Goal: Task Accomplishment & Management: Manage account settings

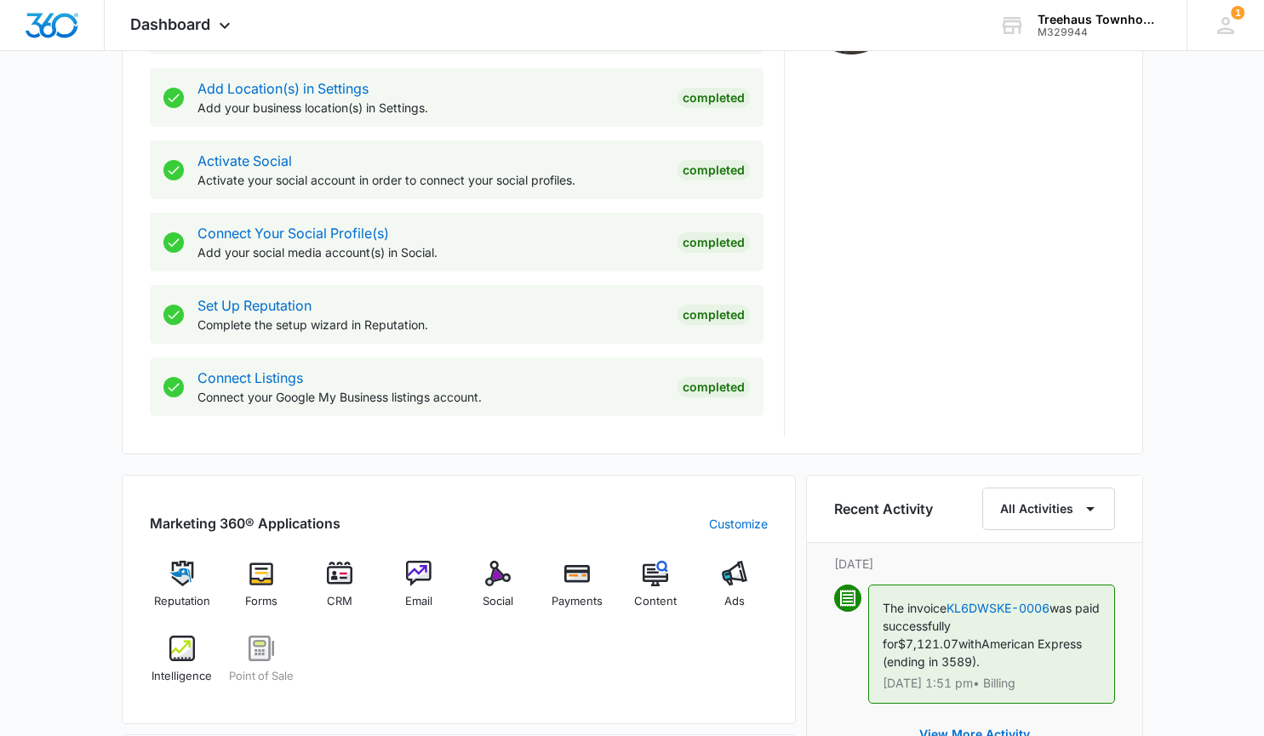
scroll to position [654, 0]
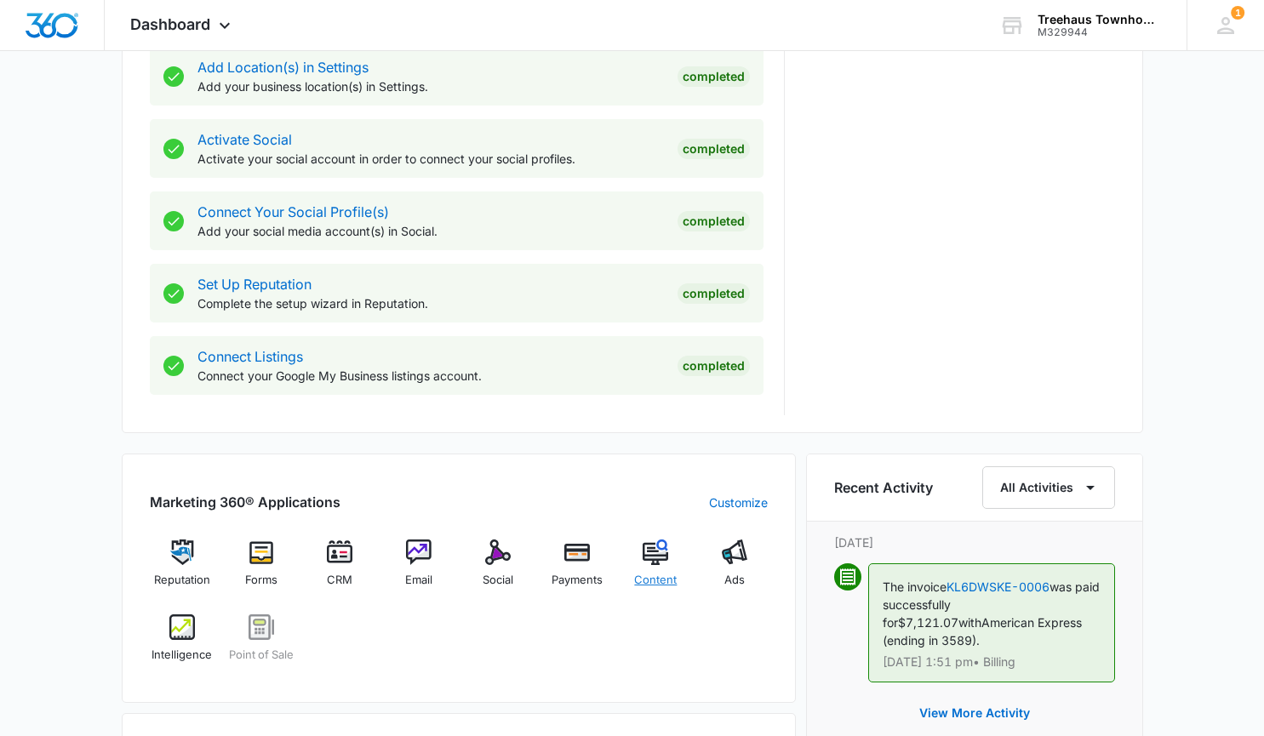
click at [652, 563] on img at bounding box center [656, 553] width 26 height 26
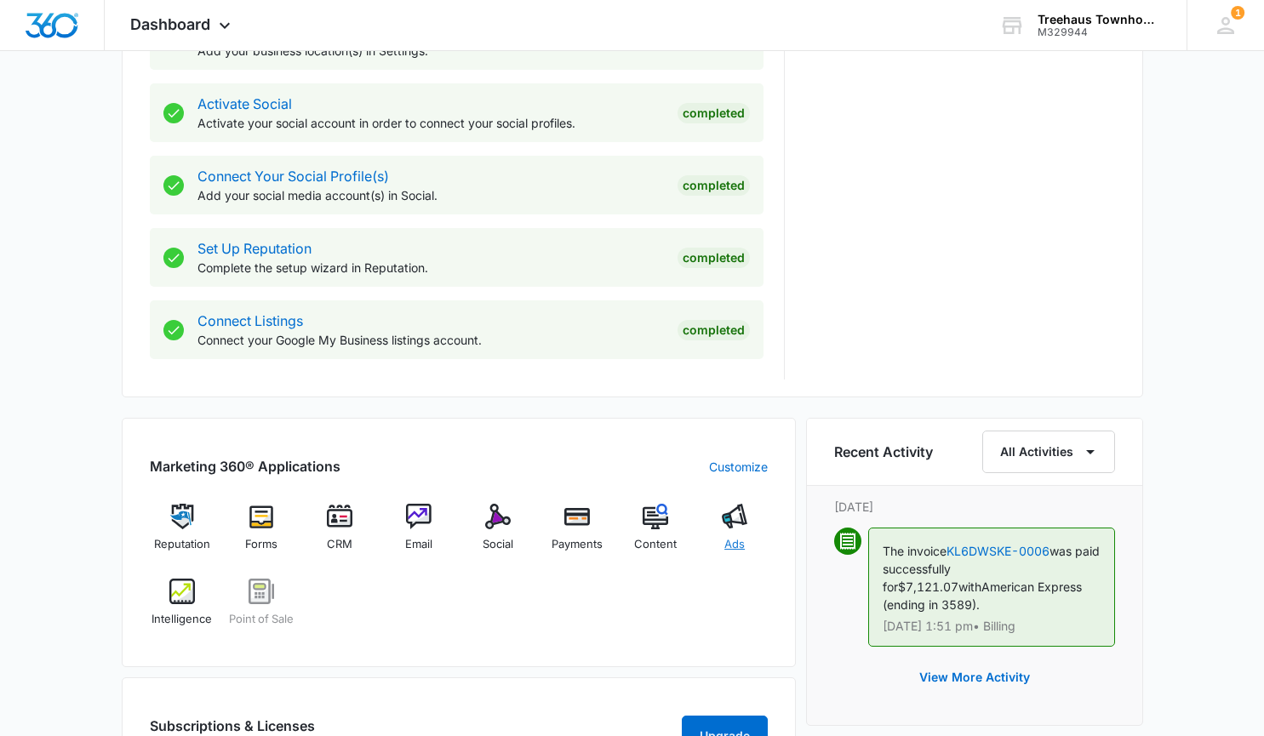
click at [723, 516] on img at bounding box center [735, 517] width 26 height 26
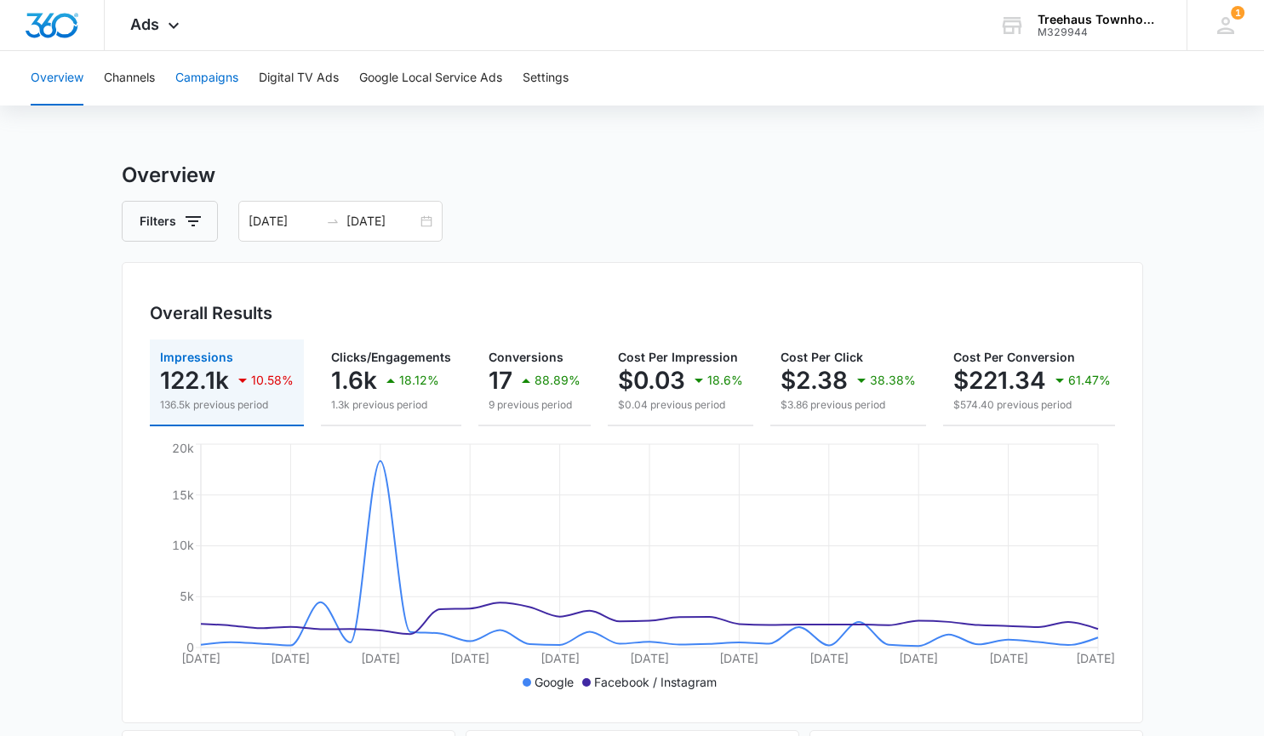
click at [193, 84] on button "Campaigns" at bounding box center [206, 78] width 63 height 54
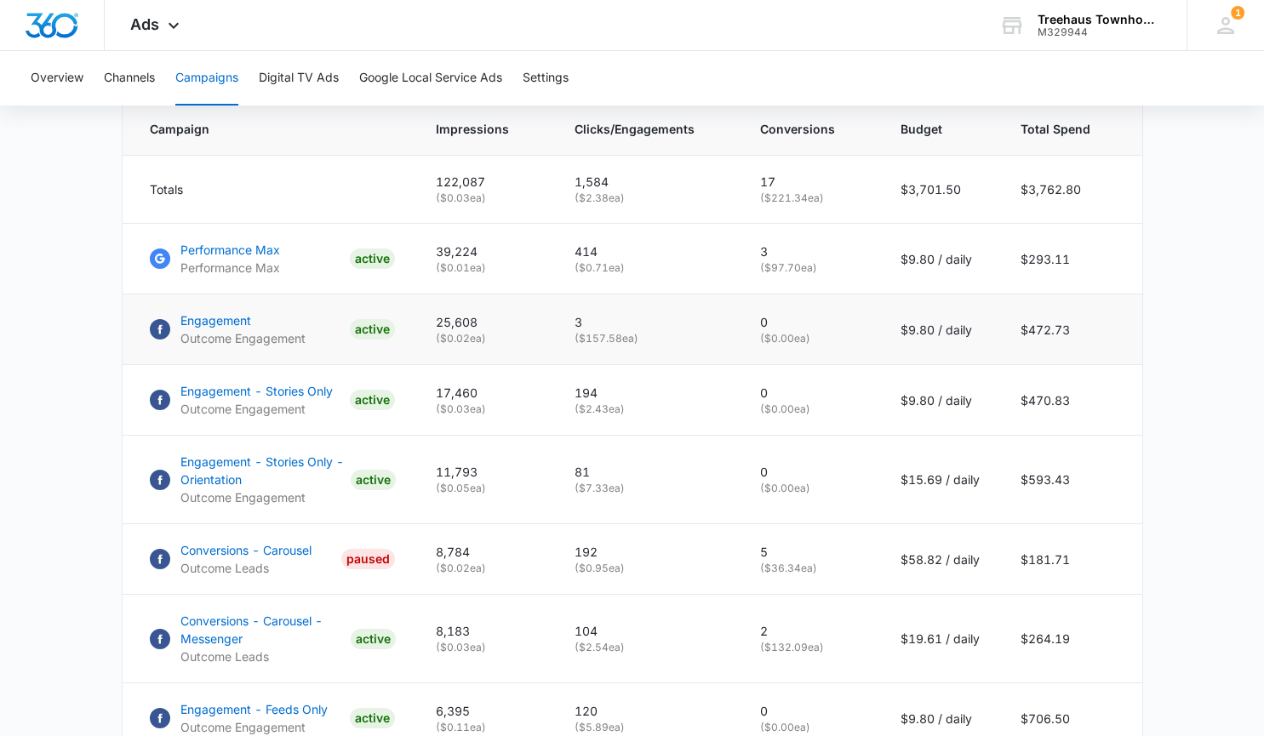
scroll to position [728, 0]
click at [248, 475] on p "Engagement - Stories Only - Orientation" at bounding box center [261, 472] width 163 height 36
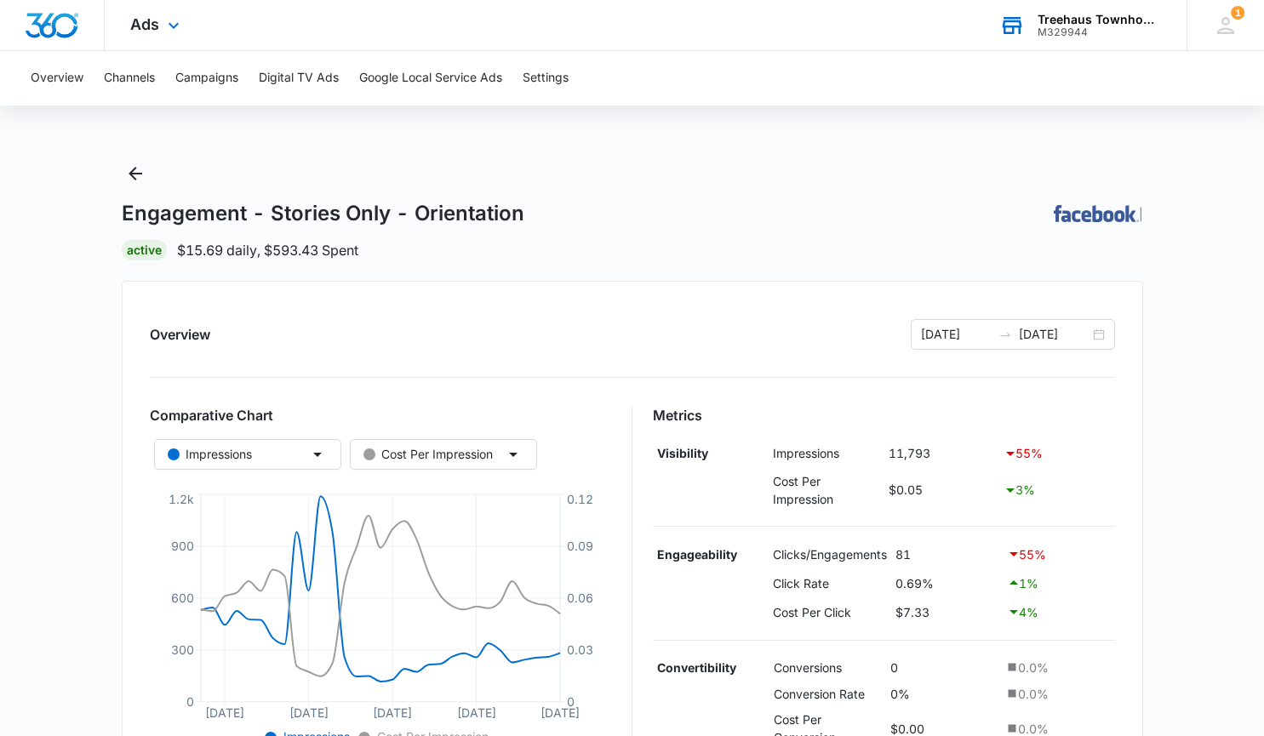
click at [1086, 21] on div "Treehaus Townhomes and Flats" at bounding box center [1099, 20] width 124 height 14
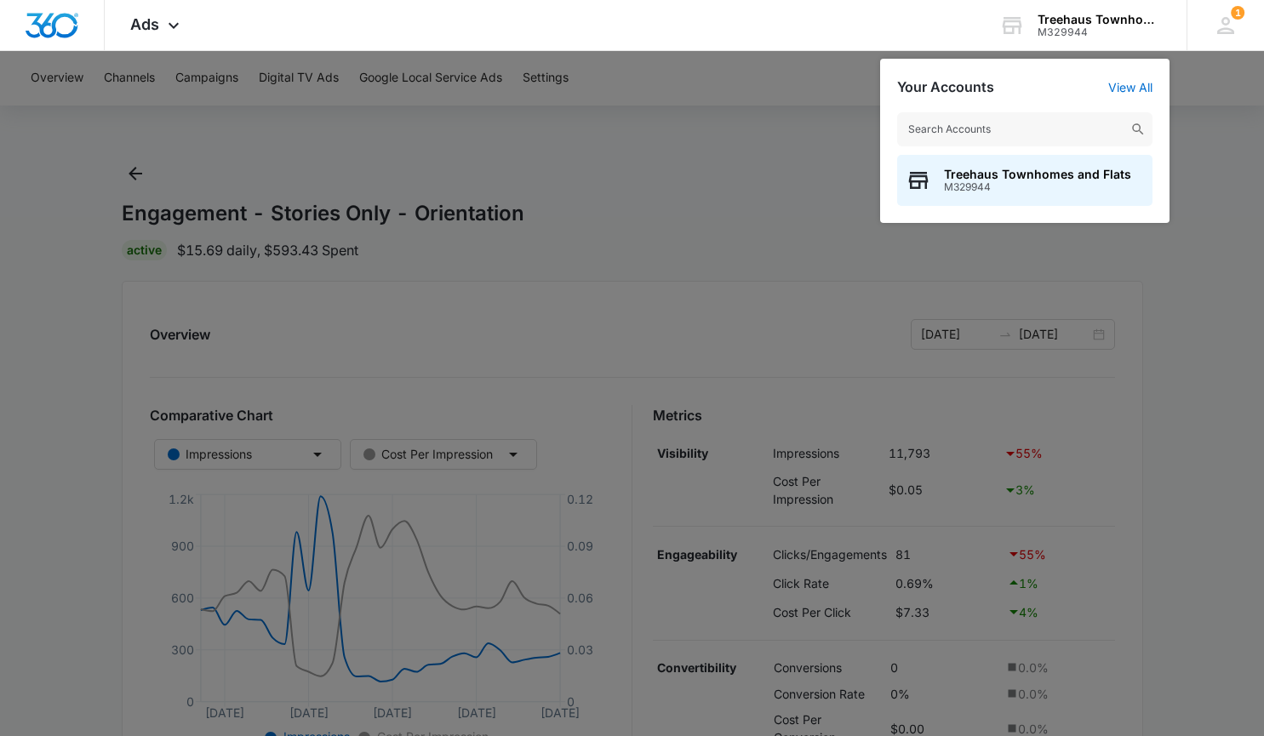
click at [230, 71] on div at bounding box center [632, 368] width 1264 height 736
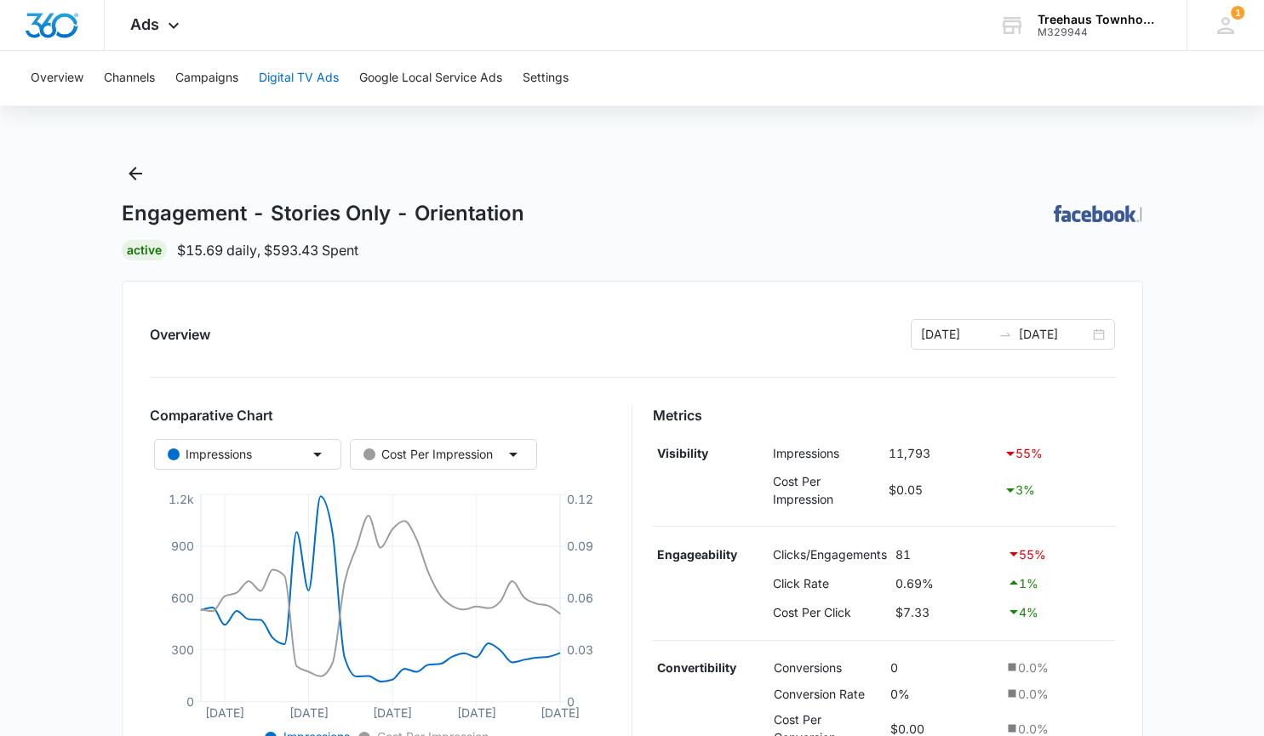
click at [293, 77] on button "Digital TV Ads" at bounding box center [299, 78] width 80 height 54
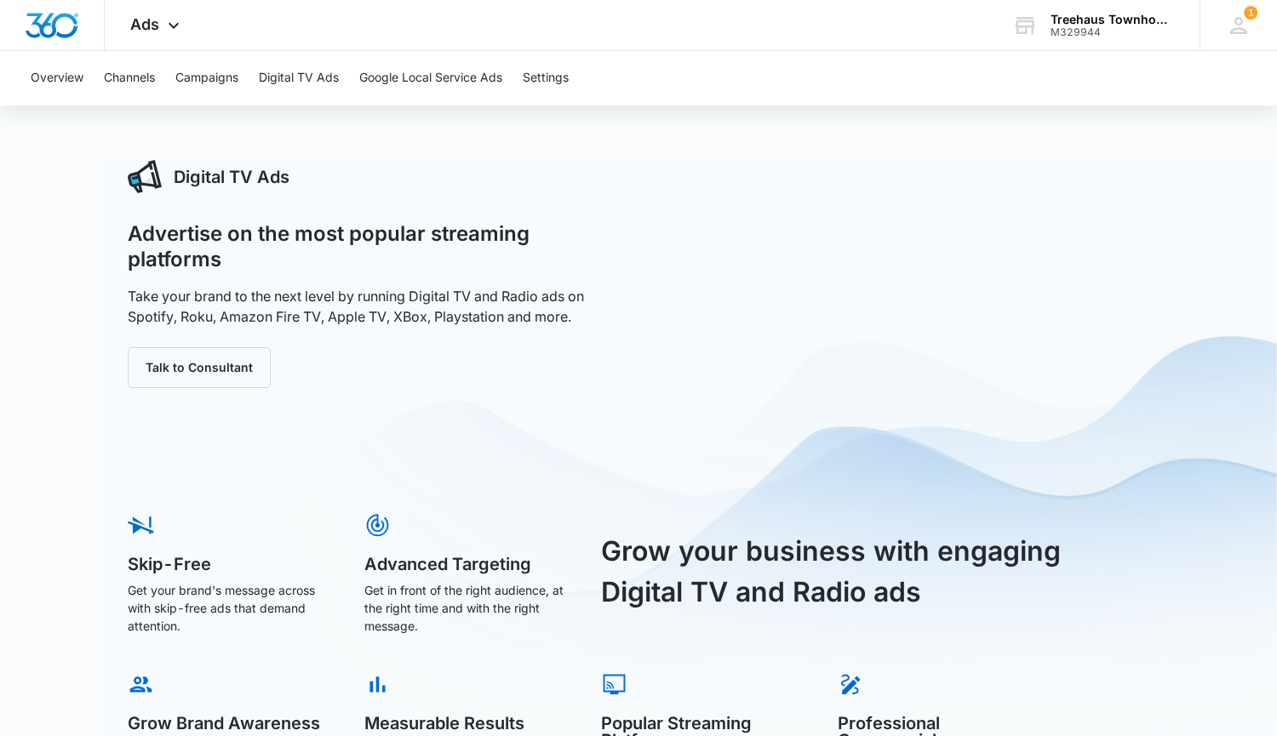
click at [195, 77] on button "Campaigns" at bounding box center [206, 78] width 63 height 54
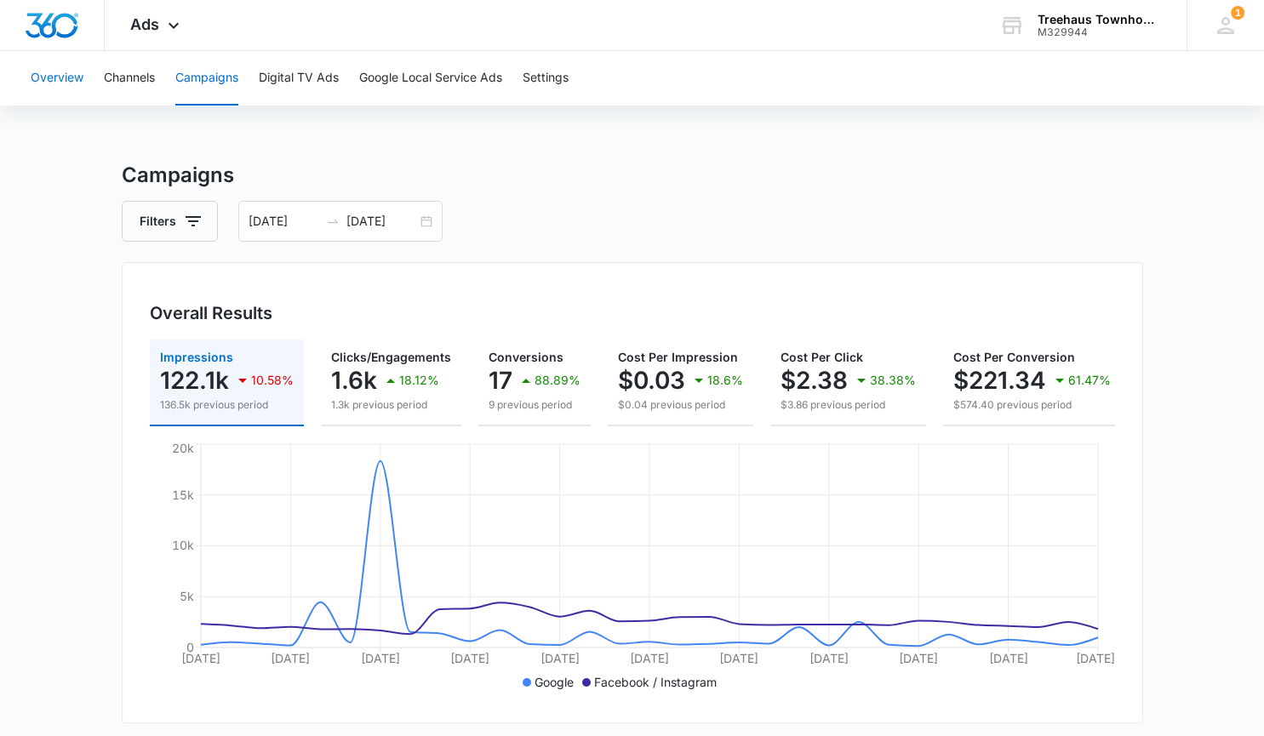
click at [60, 85] on button "Overview" at bounding box center [57, 78] width 53 height 54
click at [306, 72] on button "Digital TV Ads" at bounding box center [299, 78] width 80 height 54
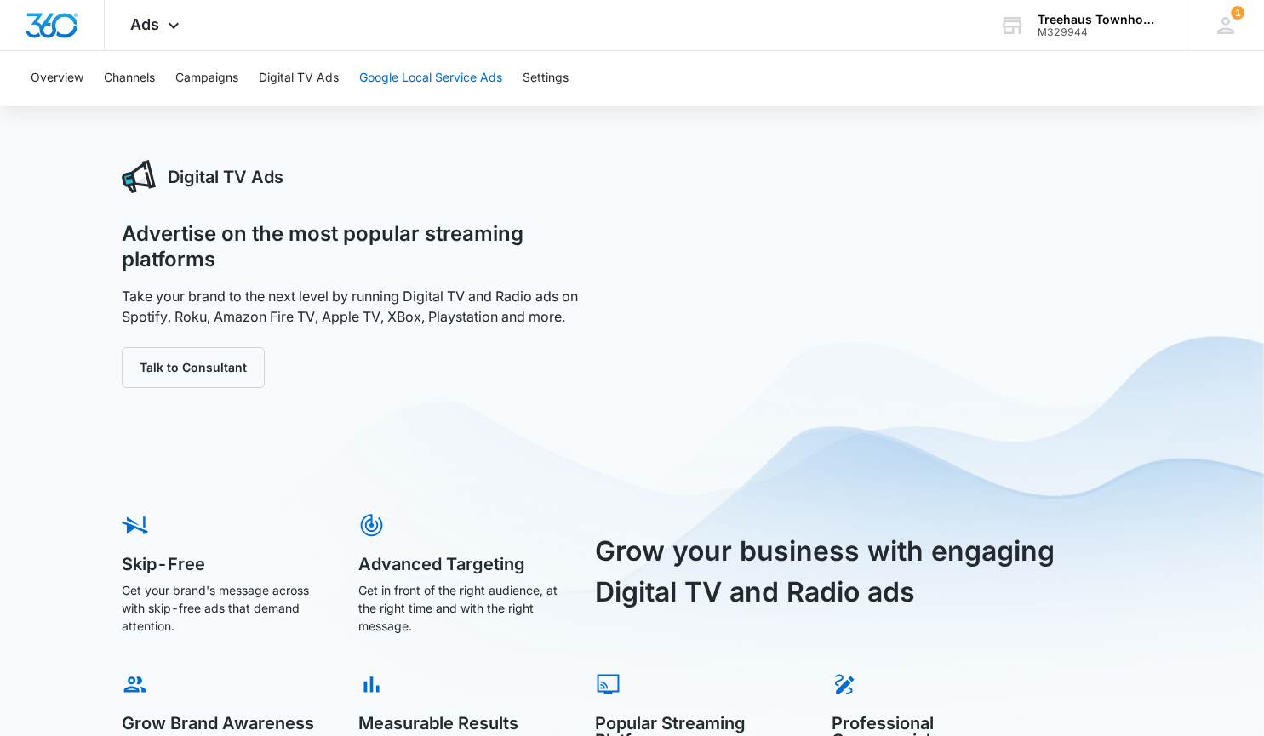
click at [374, 72] on button "Google Local Service Ads" at bounding box center [430, 78] width 143 height 54
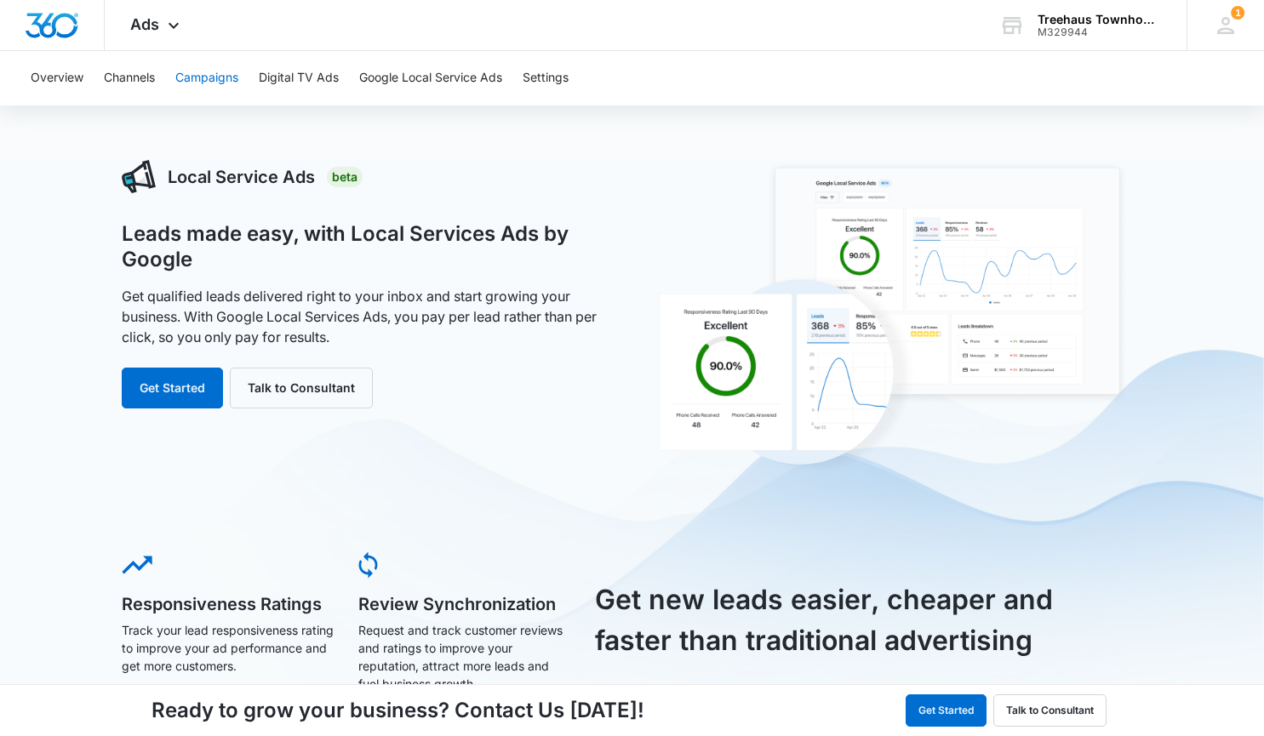
click at [237, 80] on button "Campaigns" at bounding box center [206, 78] width 63 height 54
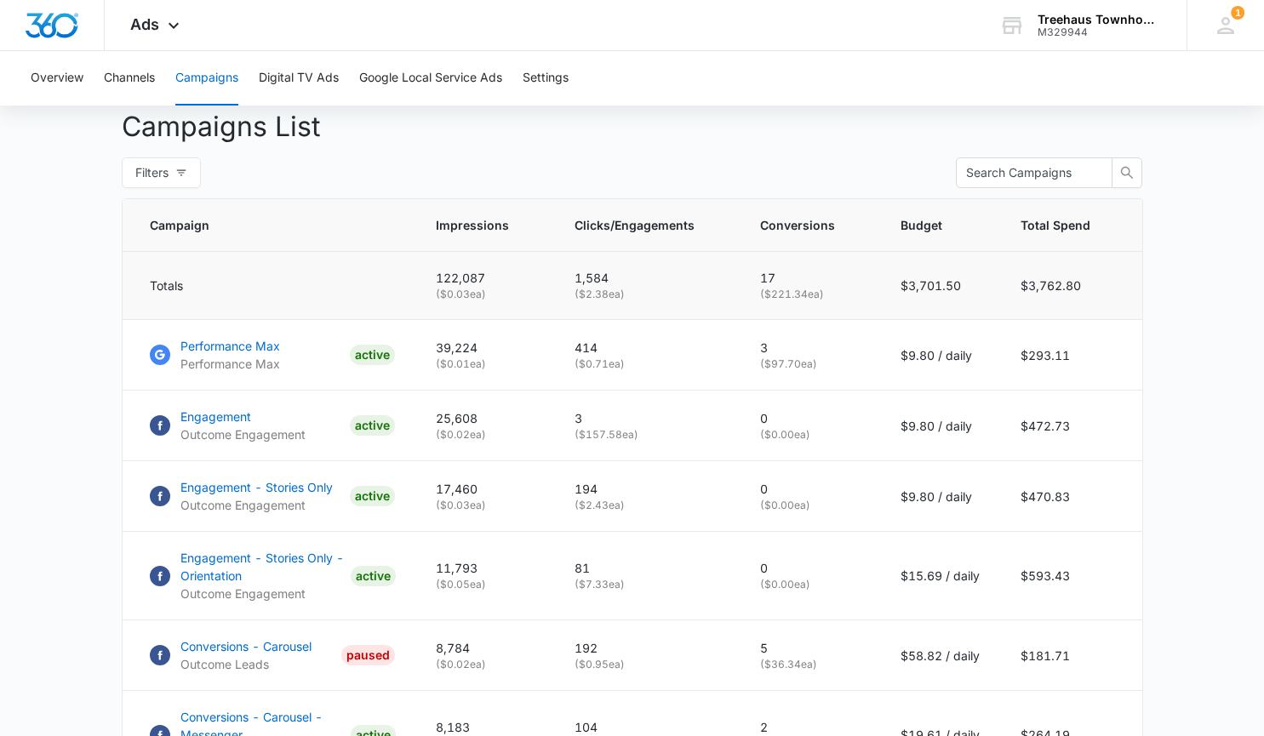
scroll to position [652, 0]
